Goal: Information Seeking & Learning: Learn about a topic

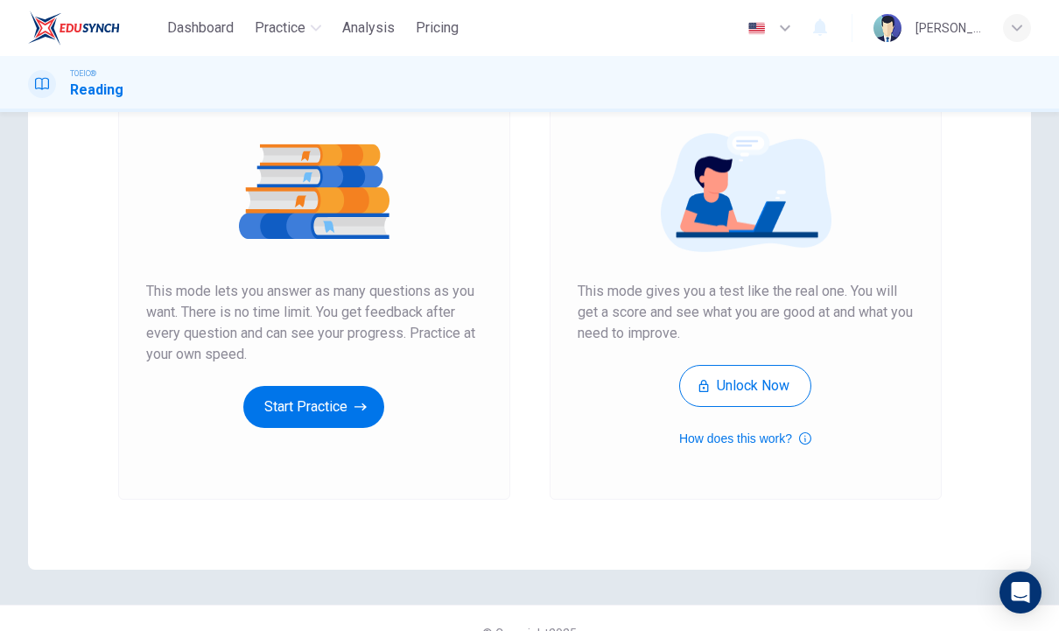
scroll to position [176, 0]
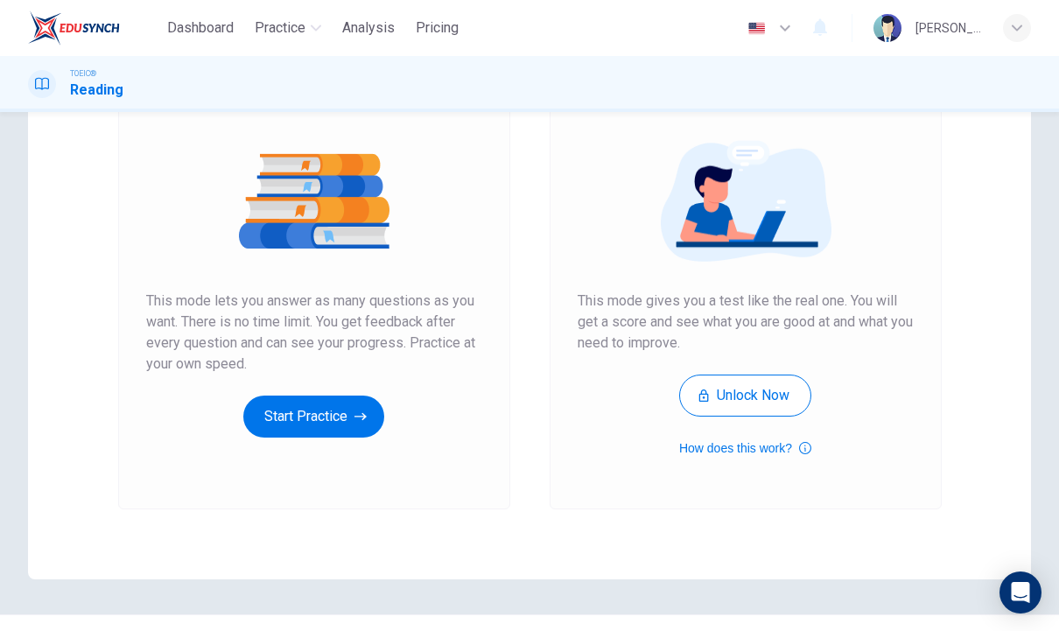
click at [361, 433] on button "Start Practice" at bounding box center [313, 417] width 141 height 42
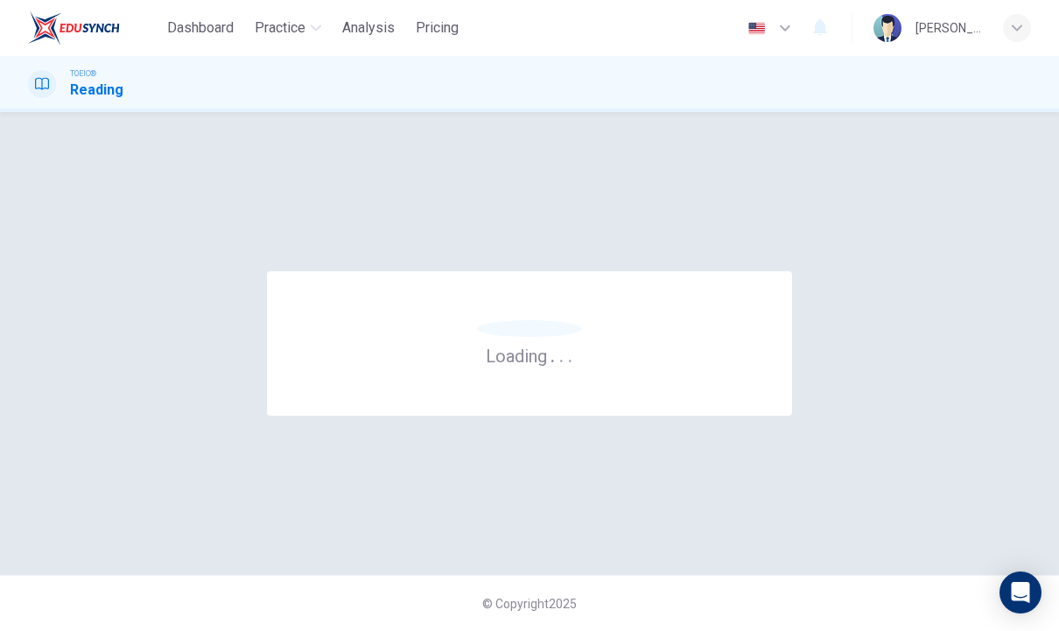
scroll to position [0, 0]
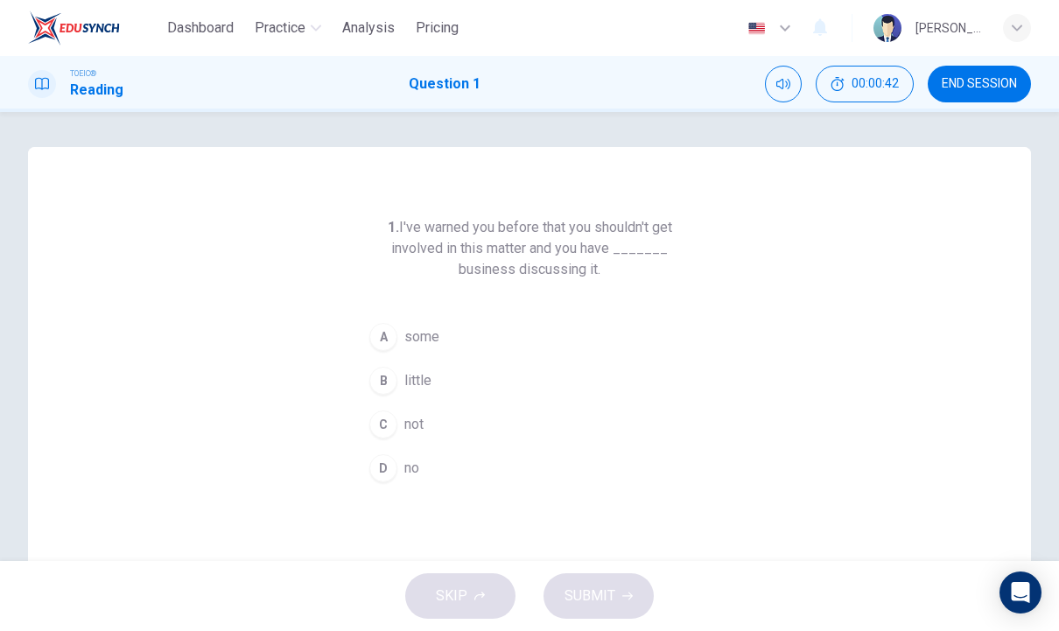
click at [395, 429] on div "C" at bounding box center [383, 425] width 28 height 28
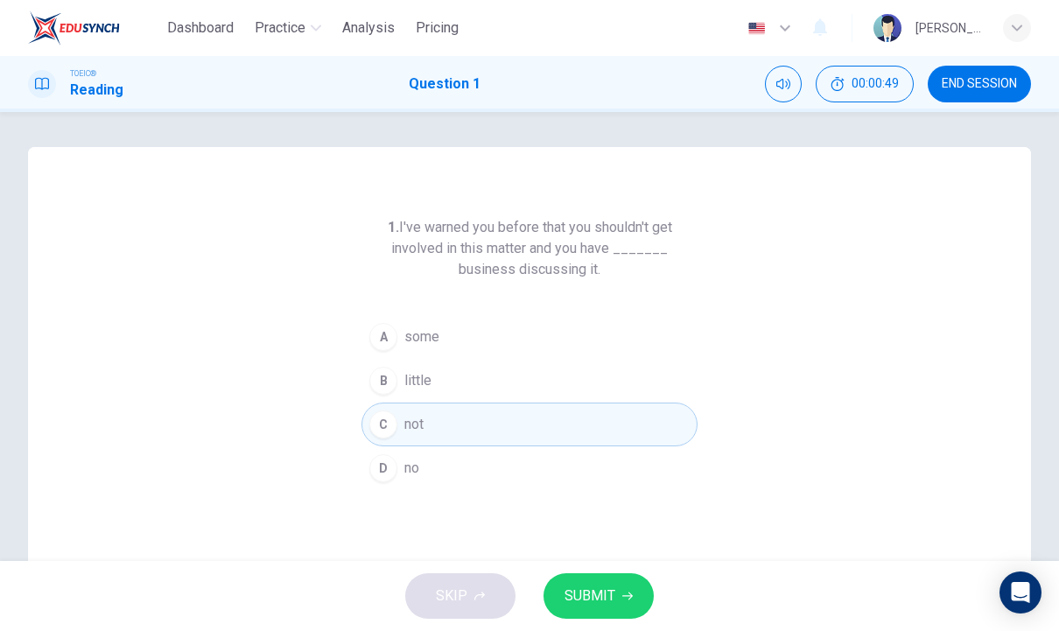
click at [385, 462] on div "D" at bounding box center [383, 468] width 28 height 28
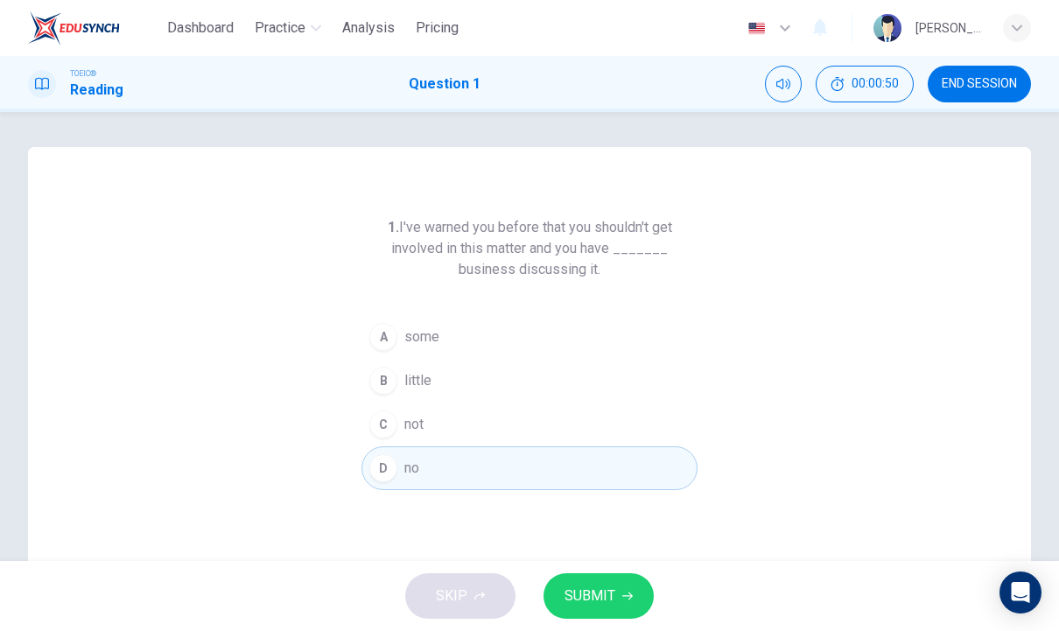
click at [581, 602] on span "SUBMIT" at bounding box center [590, 596] width 51 height 25
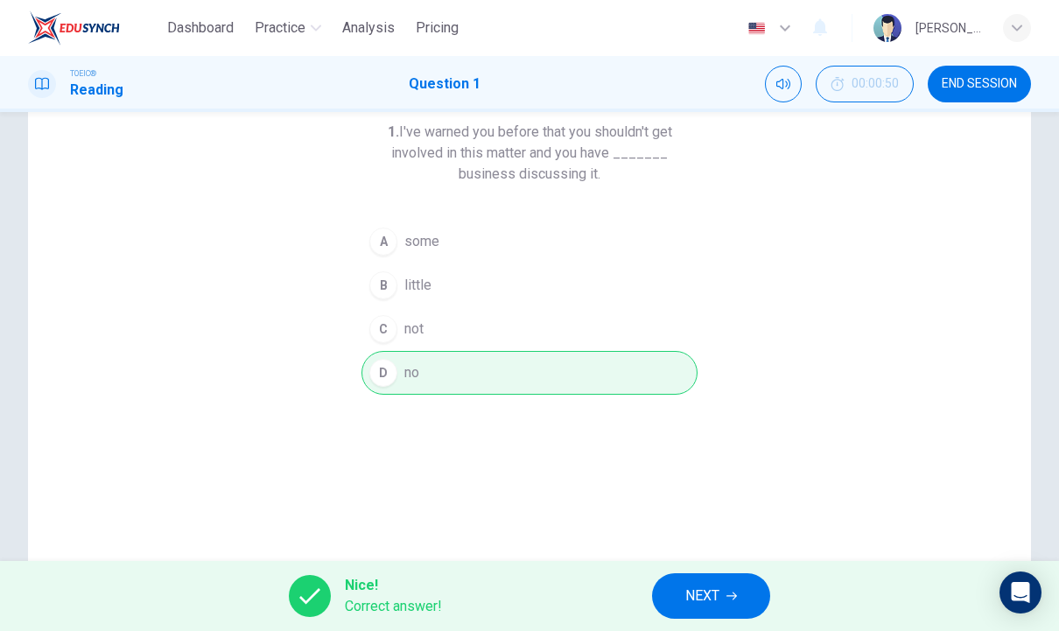
scroll to position [100, 0]
click at [710, 602] on span "NEXT" at bounding box center [703, 596] width 34 height 25
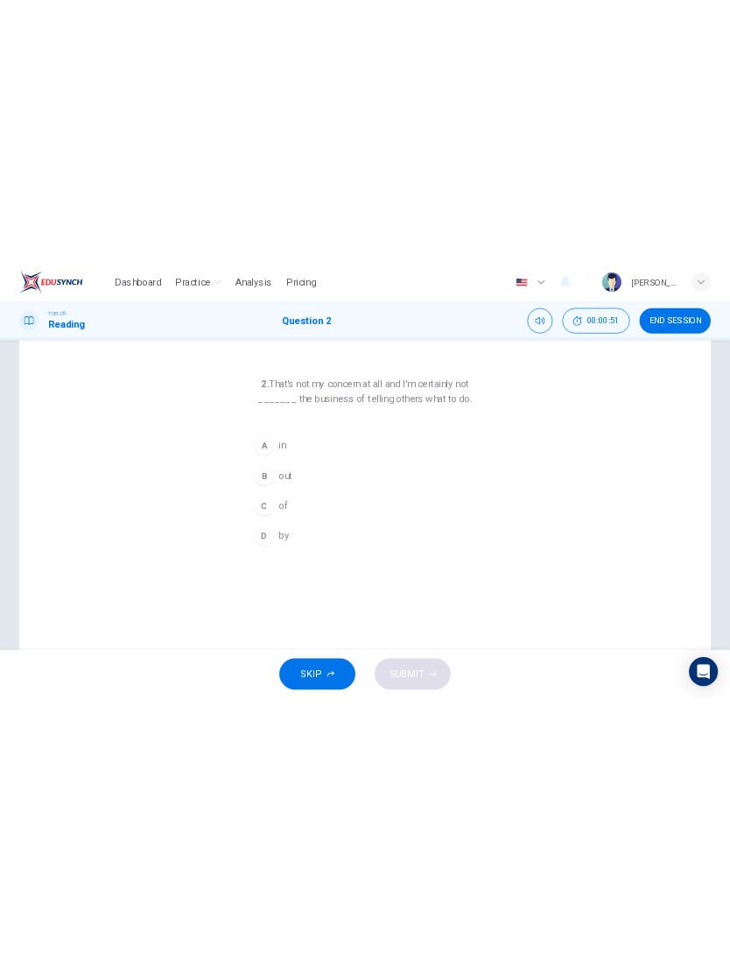
scroll to position [51, 0]
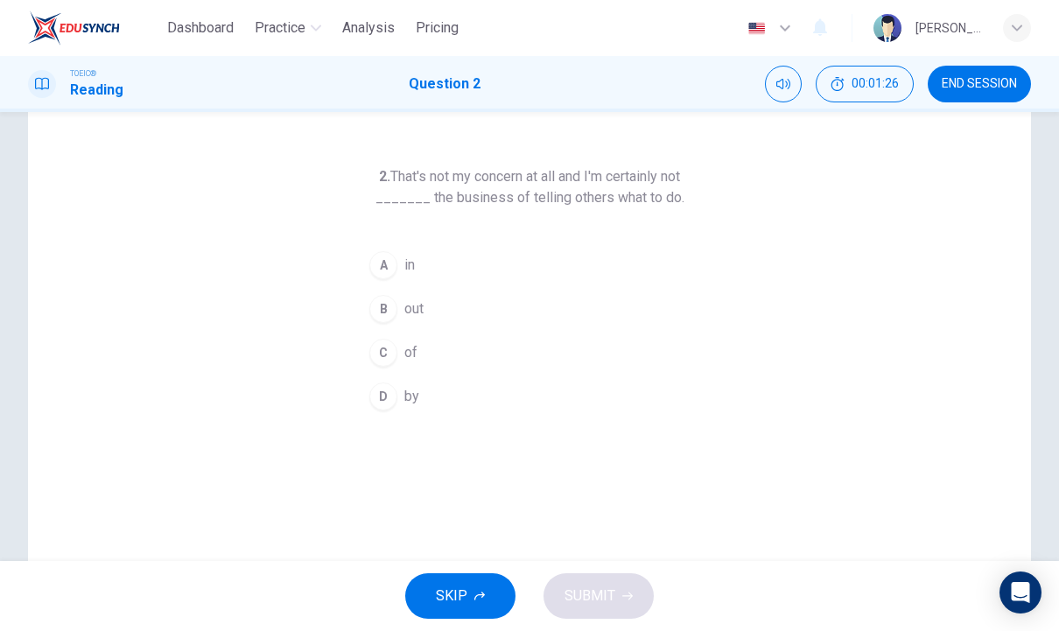
click at [391, 264] on div "A" at bounding box center [383, 265] width 28 height 28
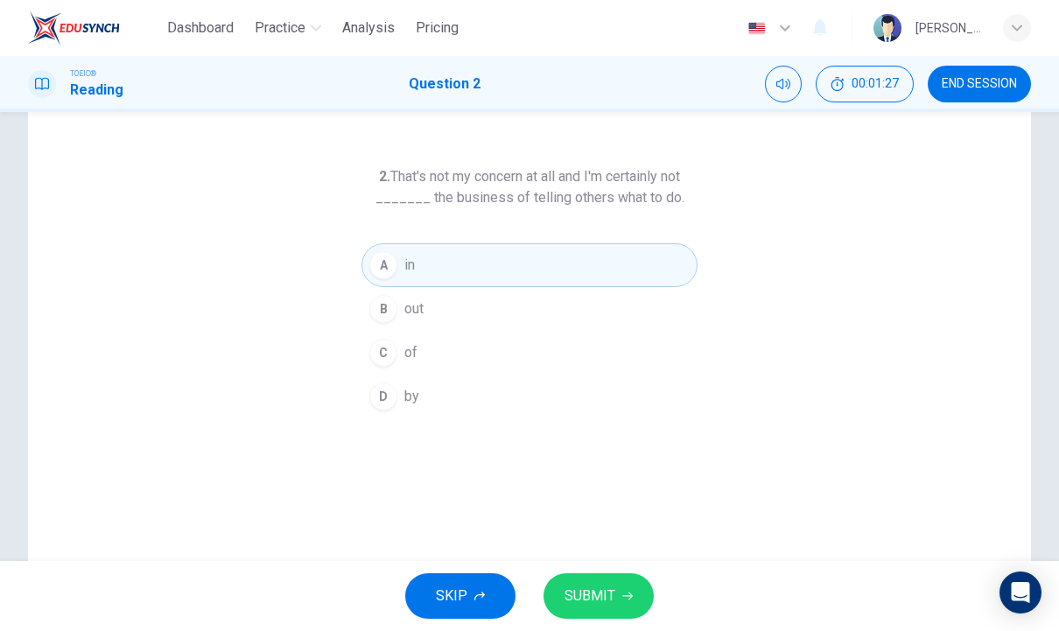
click at [591, 586] on span "SUBMIT" at bounding box center [590, 596] width 51 height 25
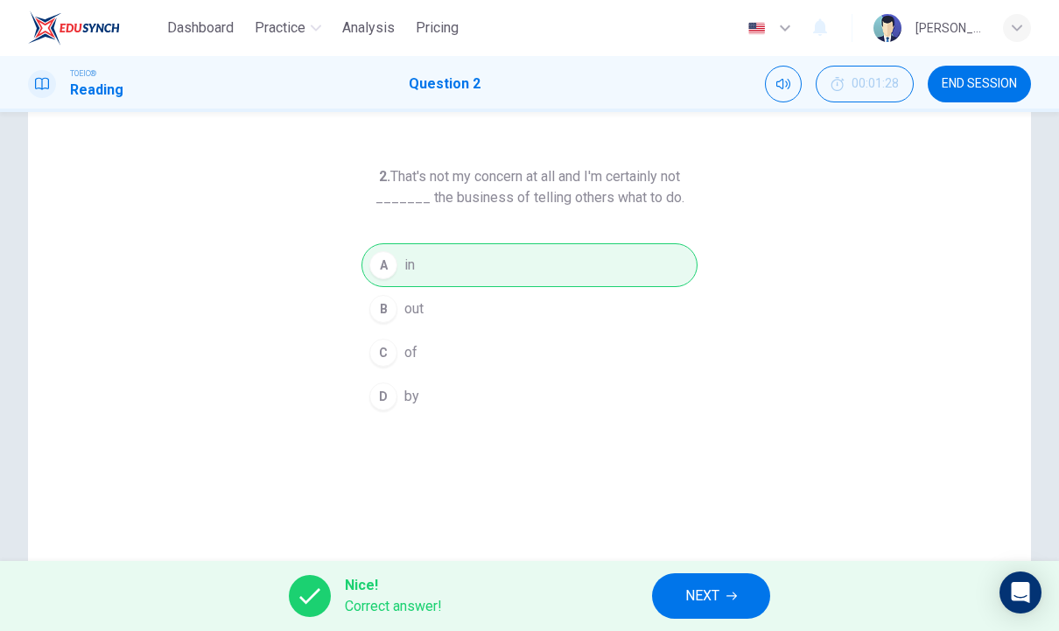
click at [711, 592] on span "NEXT" at bounding box center [703, 596] width 34 height 25
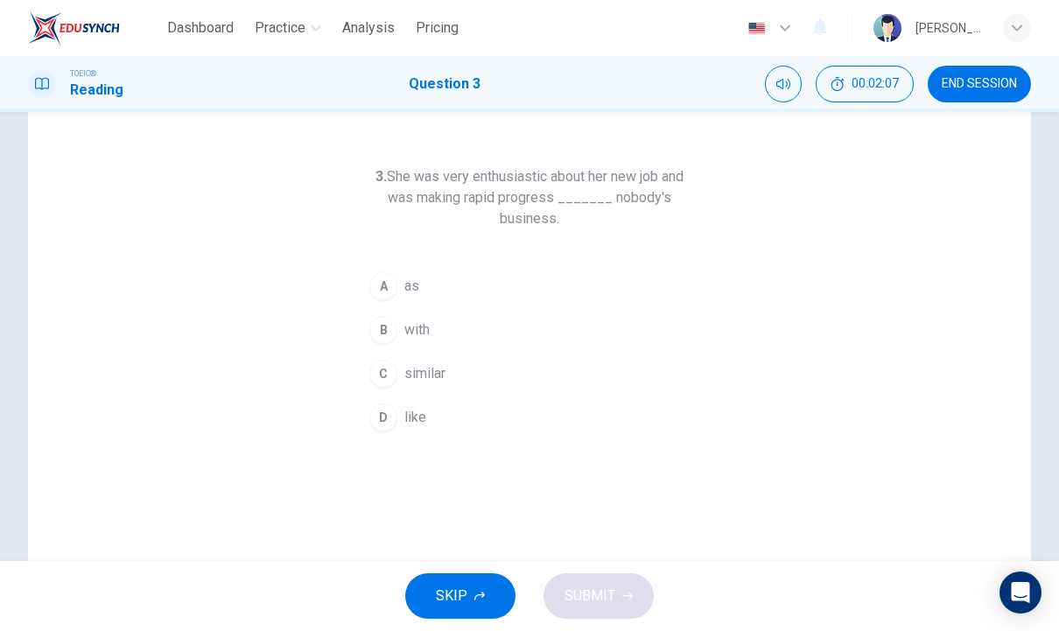
click at [426, 432] on button "D like" at bounding box center [530, 418] width 336 height 44
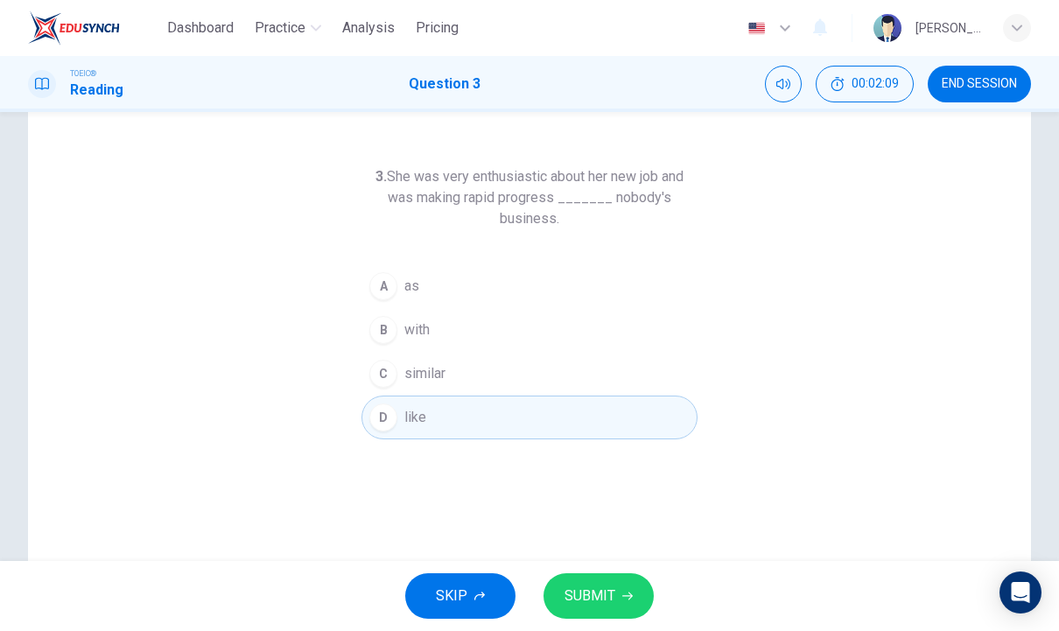
click at [609, 594] on span "SUBMIT" at bounding box center [590, 596] width 51 height 25
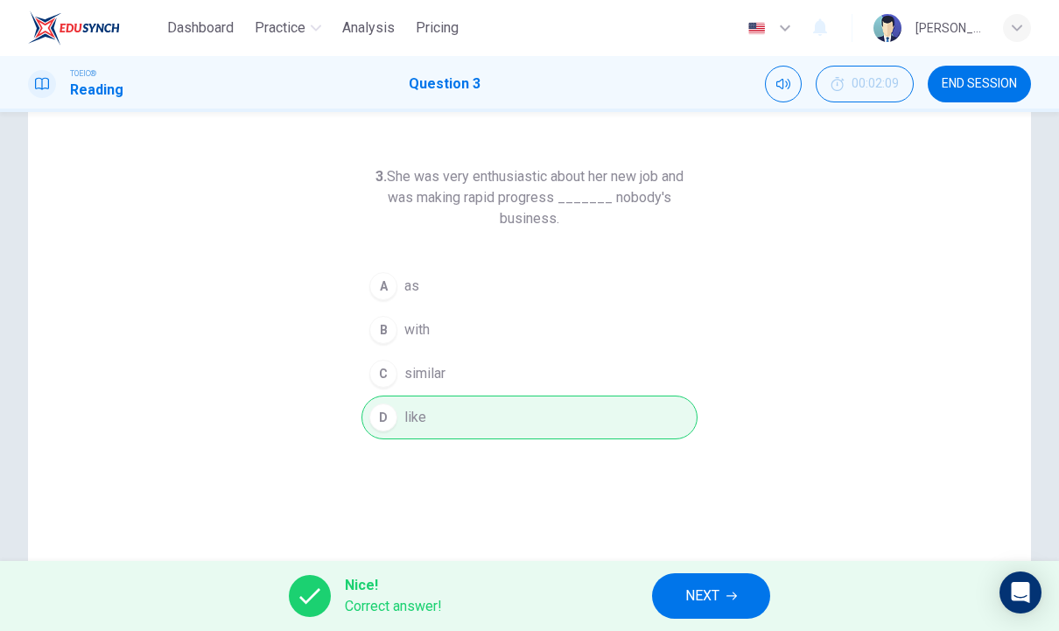
click at [724, 594] on button "NEXT" at bounding box center [711, 597] width 118 height 46
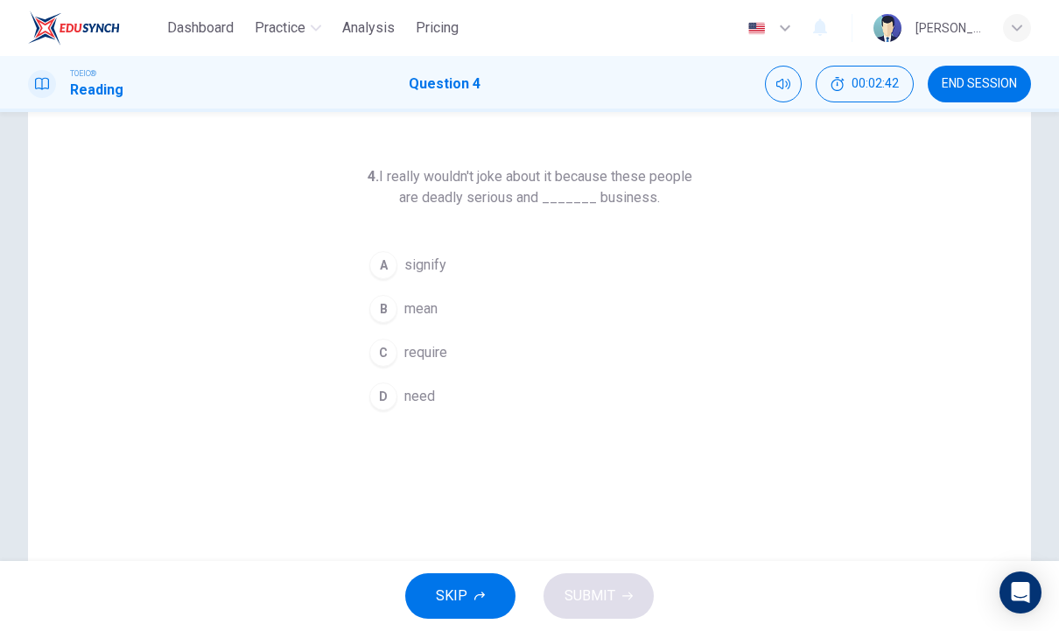
click at [487, 397] on button "D need" at bounding box center [530, 397] width 336 height 44
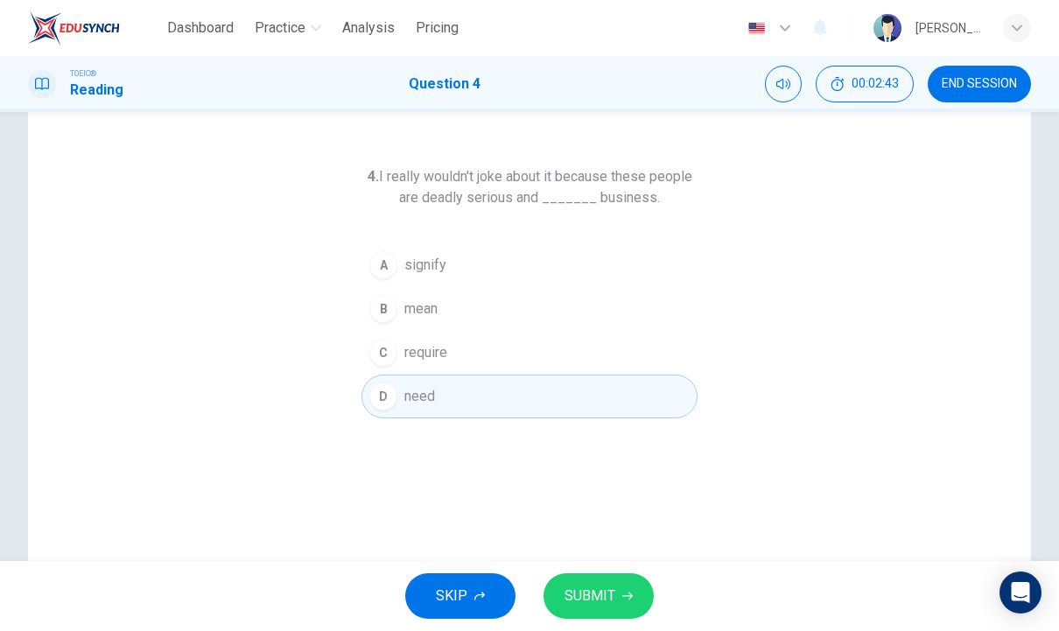
click at [609, 588] on span "SUBMIT" at bounding box center [590, 596] width 51 height 25
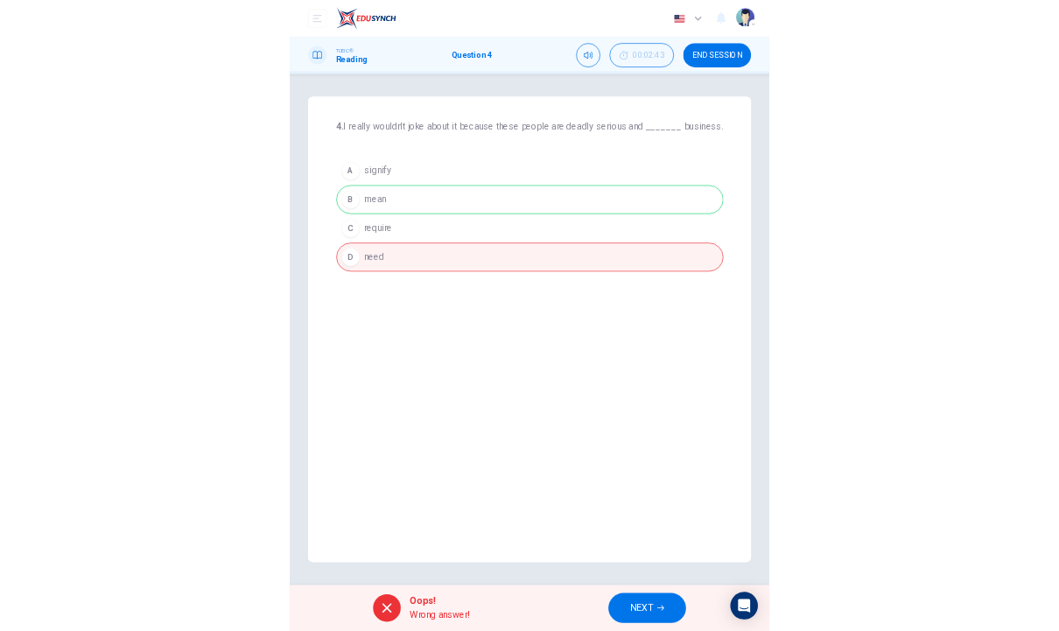
scroll to position [0, 0]
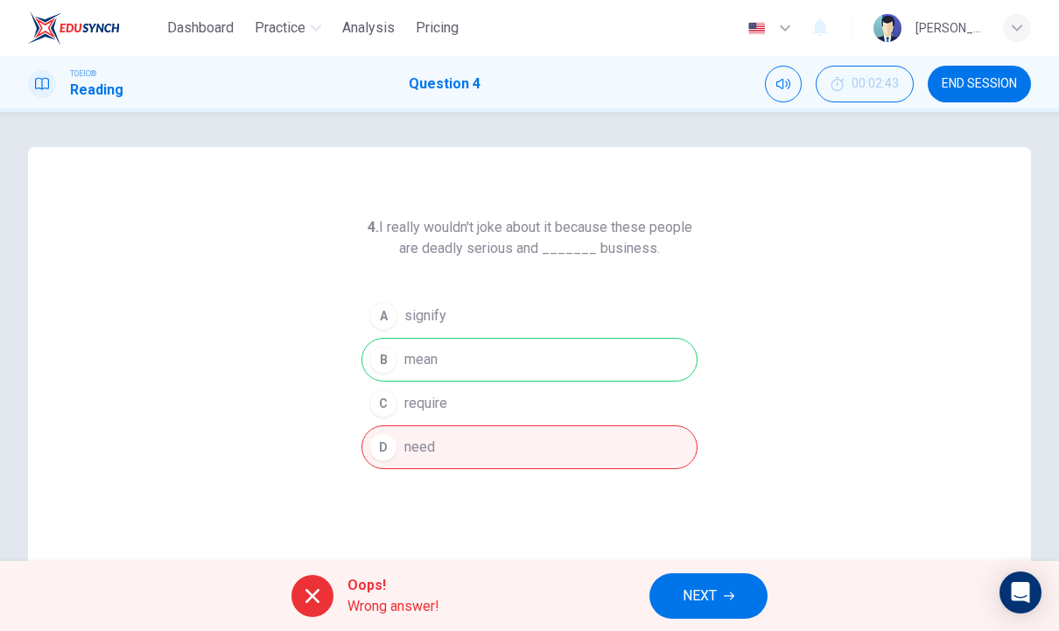
click at [479, 557] on div "4. I really wouldn't joke about it because these people are deadly serious and …" at bounding box center [529, 451] width 1003 height 609
click at [433, 8] on div "Dashboard Practice Analysis Pricing English en ​ [PERSON_NAME]" at bounding box center [529, 28] width 1003 height 56
click at [462, 28] on button "Pricing" at bounding box center [437, 28] width 57 height 32
